Goal: Transaction & Acquisition: Download file/media

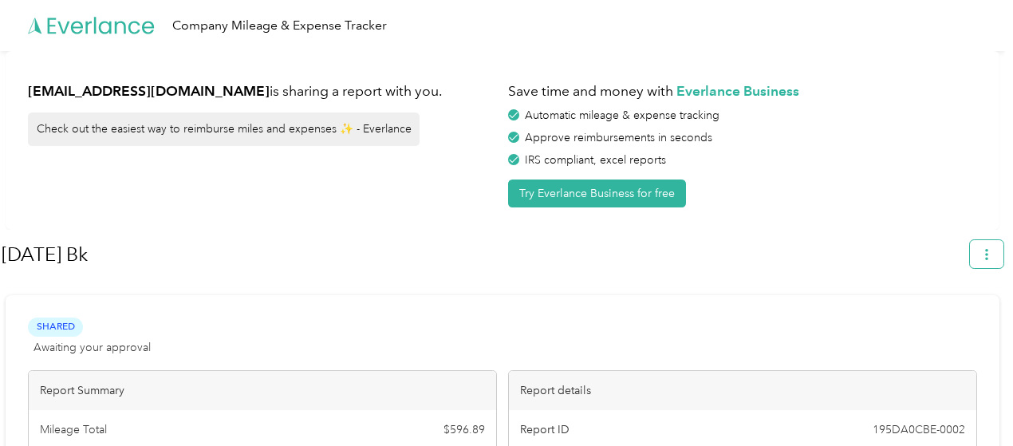
click at [992, 248] on span "button" at bounding box center [986, 254] width 11 height 14
click at [926, 321] on span "Download" at bounding box center [949, 329] width 53 height 17
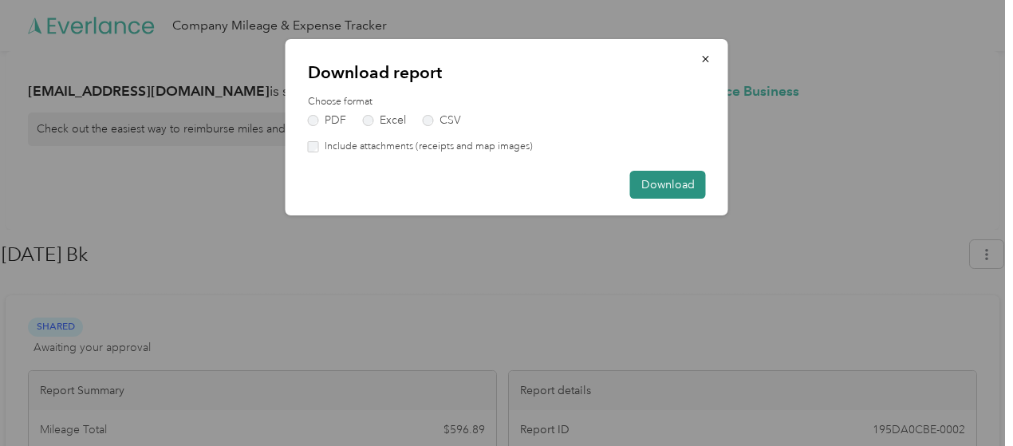
click at [675, 185] on button "Download" at bounding box center [668, 185] width 76 height 28
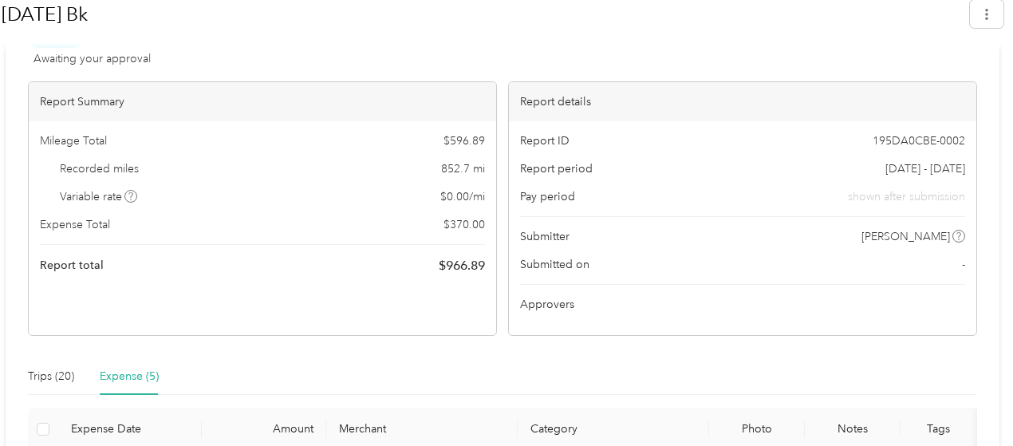
scroll to position [175, 0]
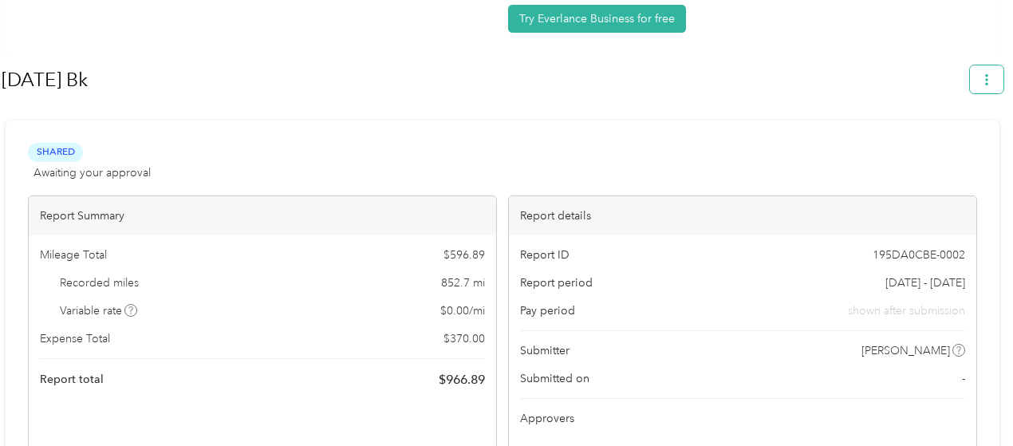
click at [983, 77] on button "button" at bounding box center [987, 79] width 34 height 28
click at [922, 146] on div "Download" at bounding box center [950, 154] width 88 height 17
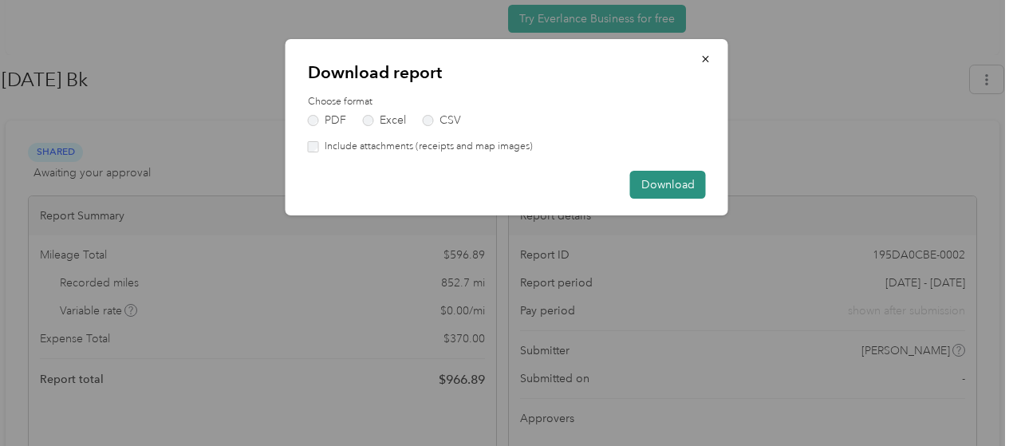
click at [632, 181] on button "Download" at bounding box center [668, 185] width 76 height 28
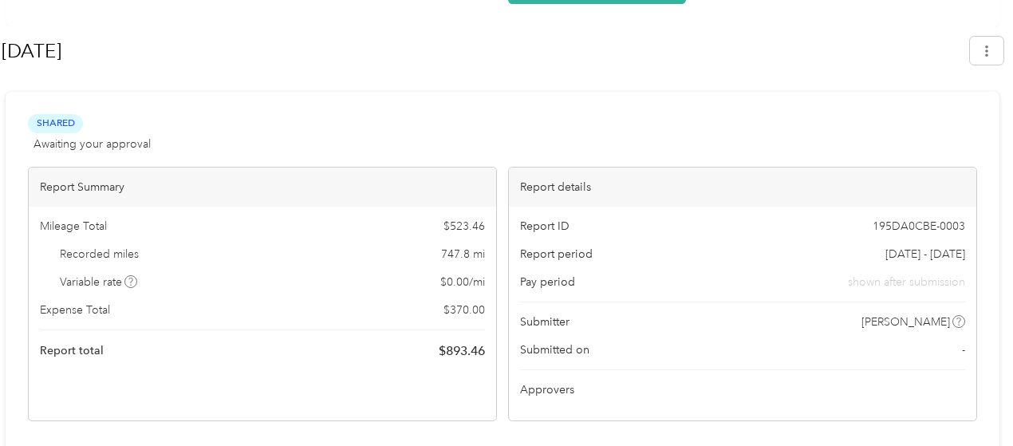
scroll to position [239, 0]
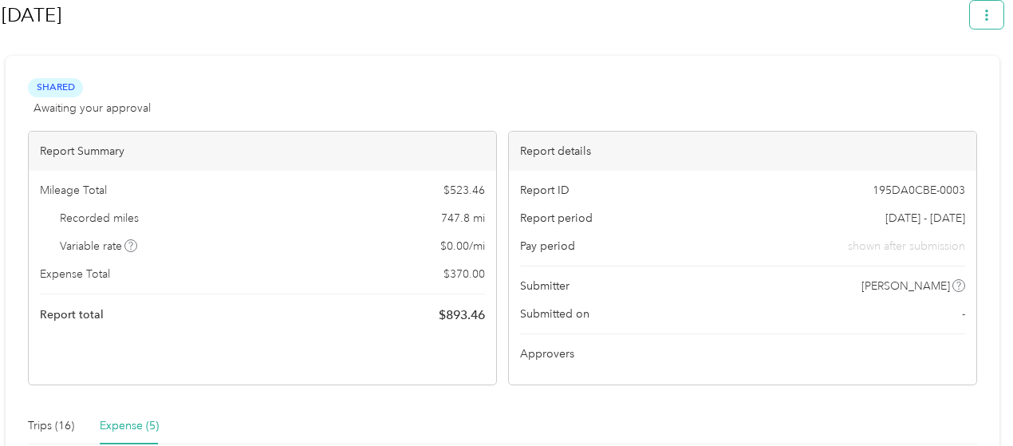
click at [993, 18] on icon "button" at bounding box center [986, 15] width 11 height 11
click at [948, 81] on span "Download" at bounding box center [949, 89] width 53 height 17
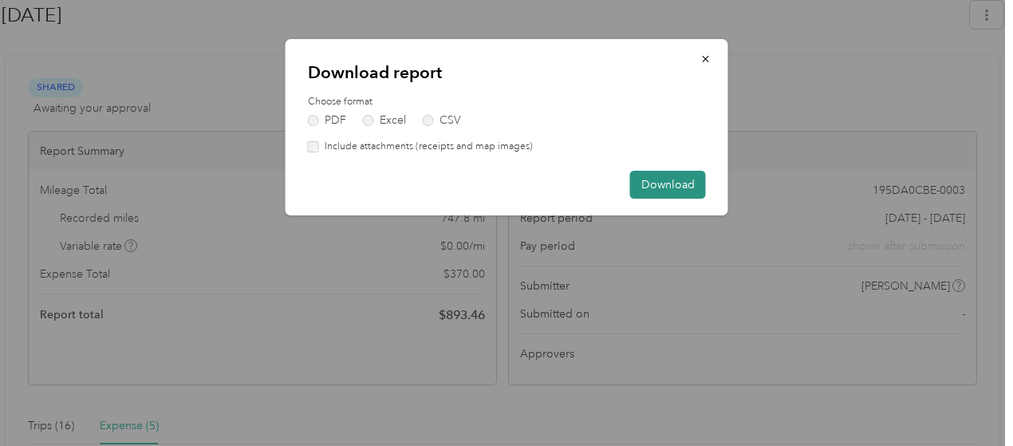
click at [661, 179] on button "Download" at bounding box center [668, 185] width 76 height 28
